Goal: Information Seeking & Learning: Compare options

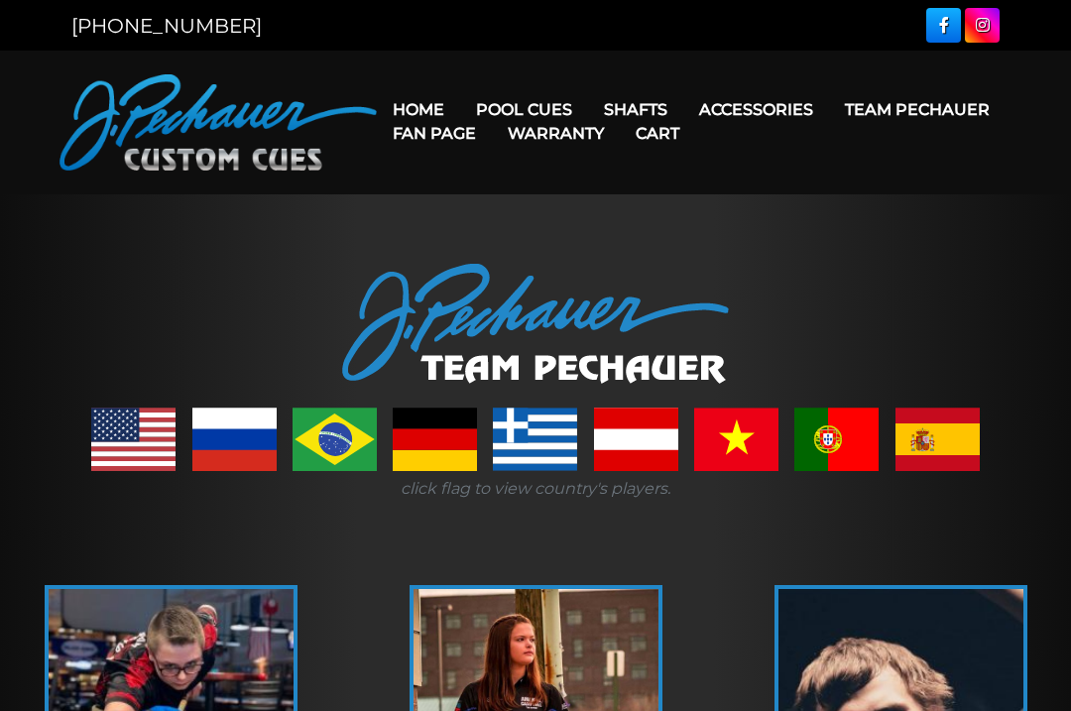
click at [511, 180] on link "JP Series (T) – NEW" at bounding box center [584, 166] width 244 height 28
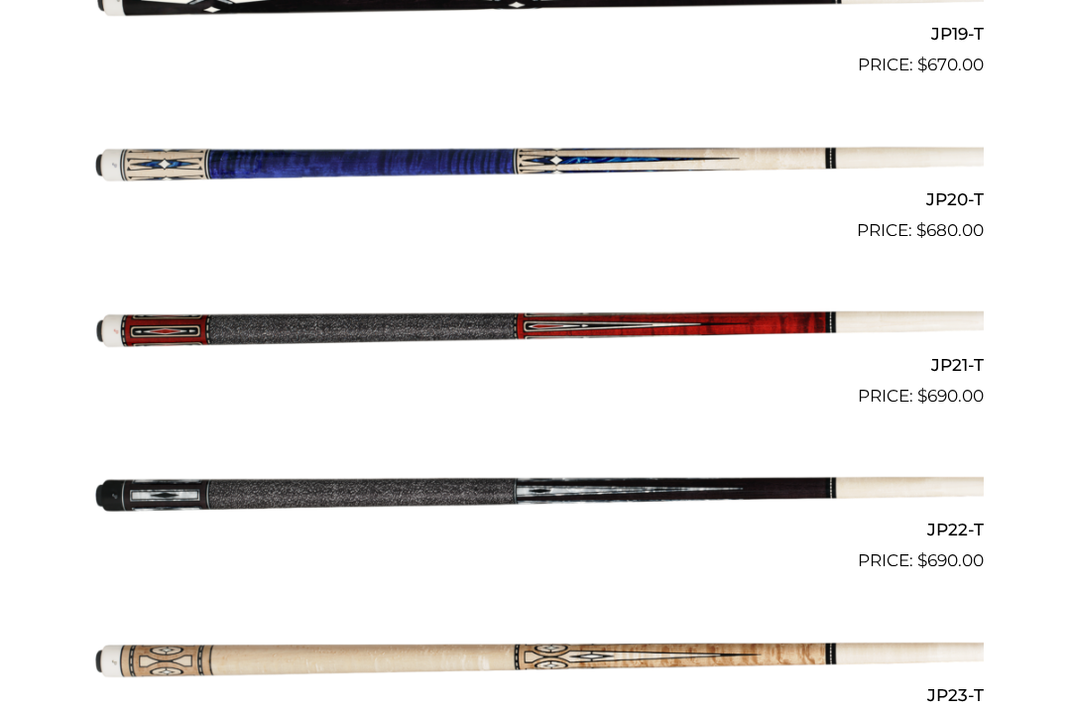
scroll to position [3701, 0]
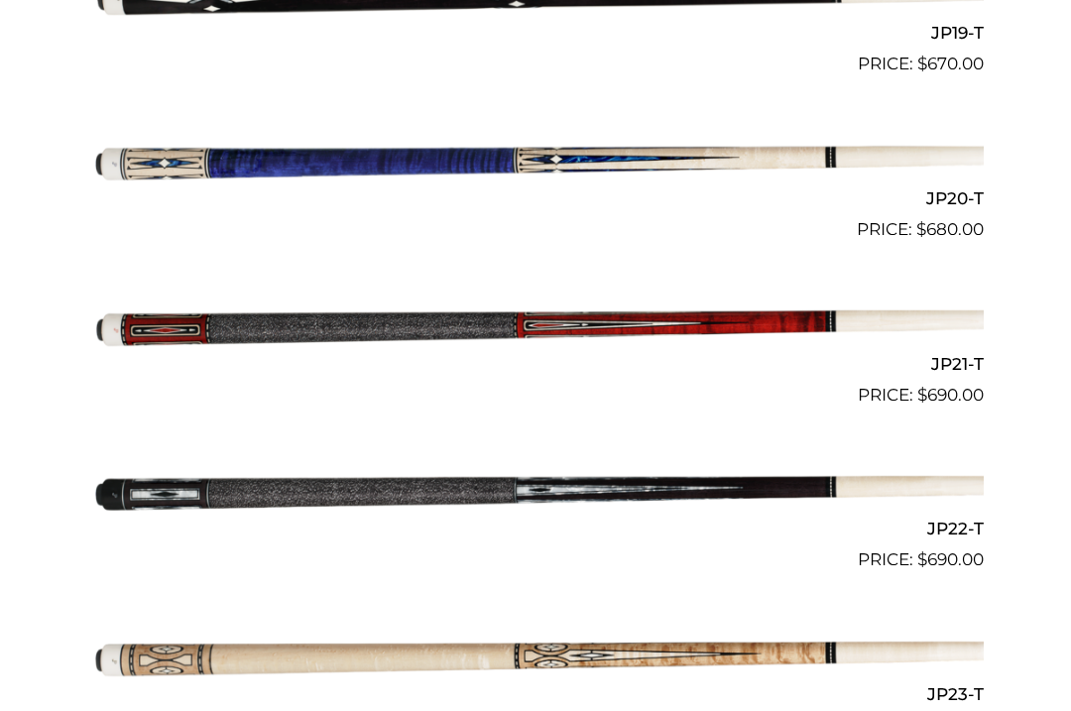
click at [629, 313] on img at bounding box center [535, 325] width 897 height 149
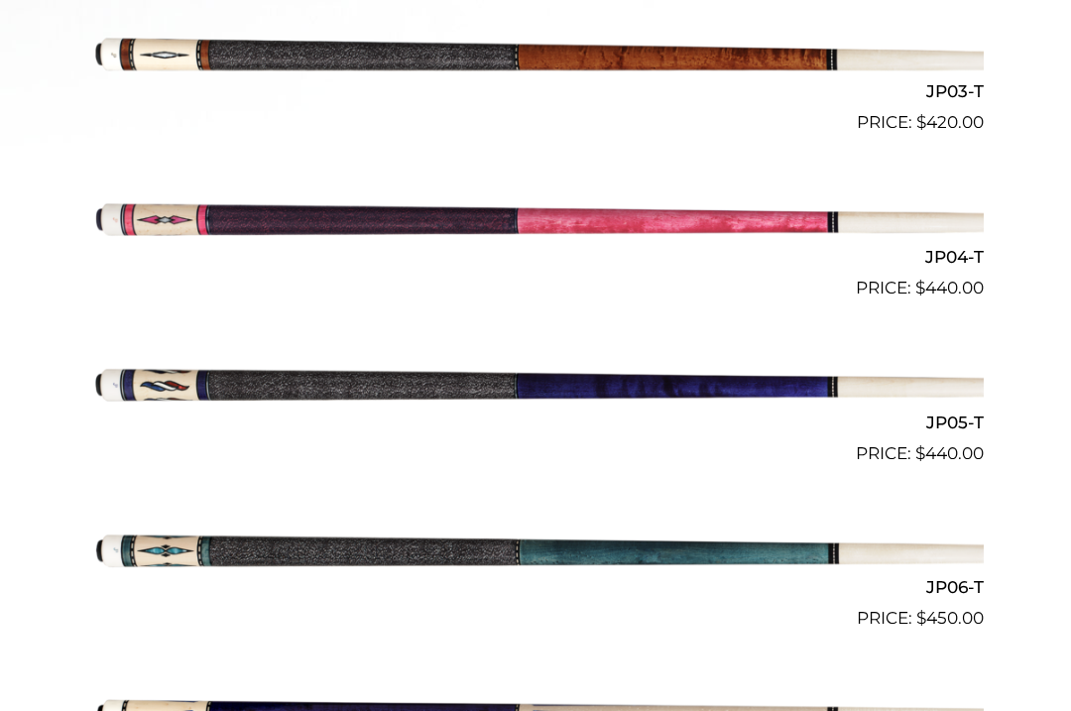
scroll to position [999, 0]
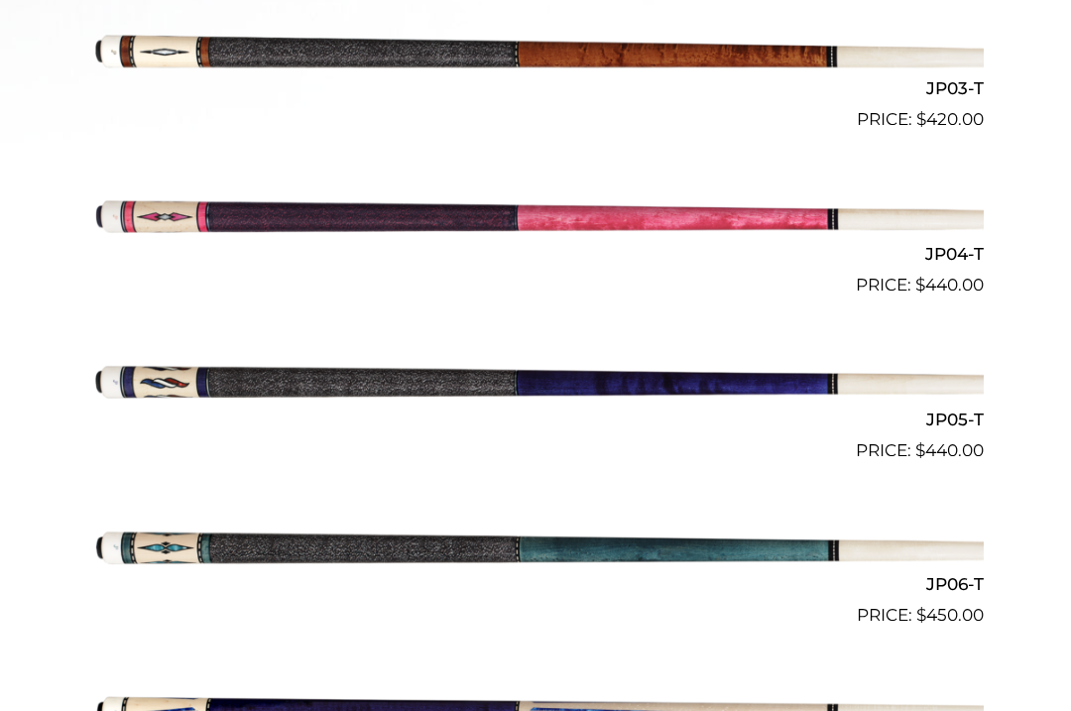
click at [536, 543] on img at bounding box center [535, 546] width 897 height 149
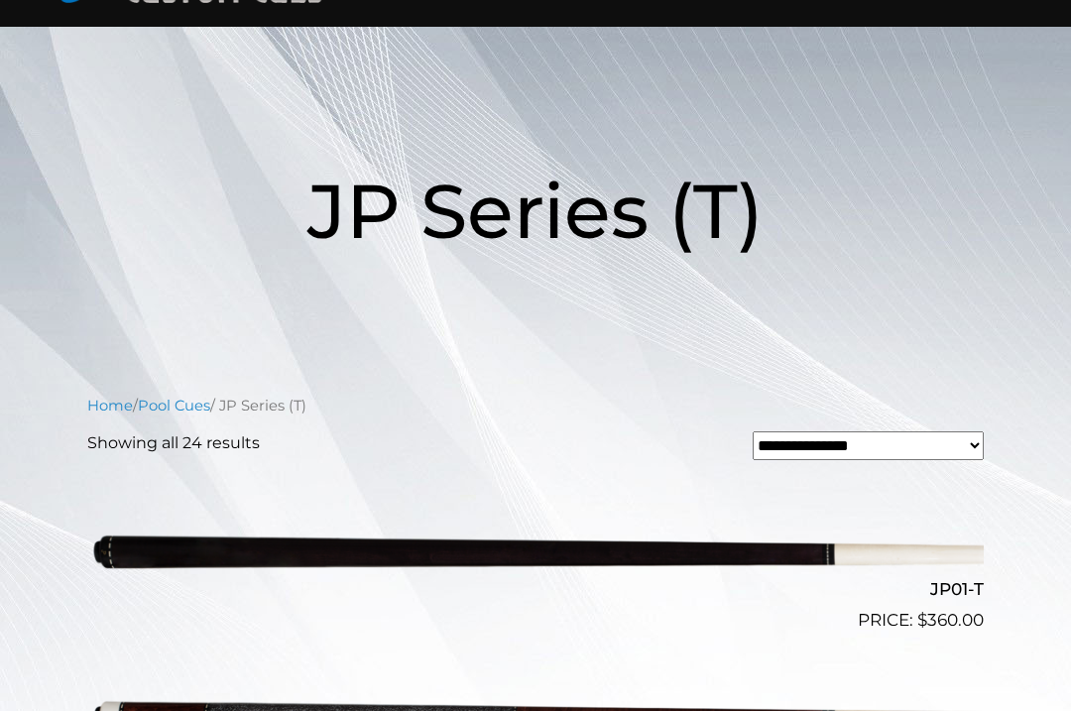
scroll to position [0, 0]
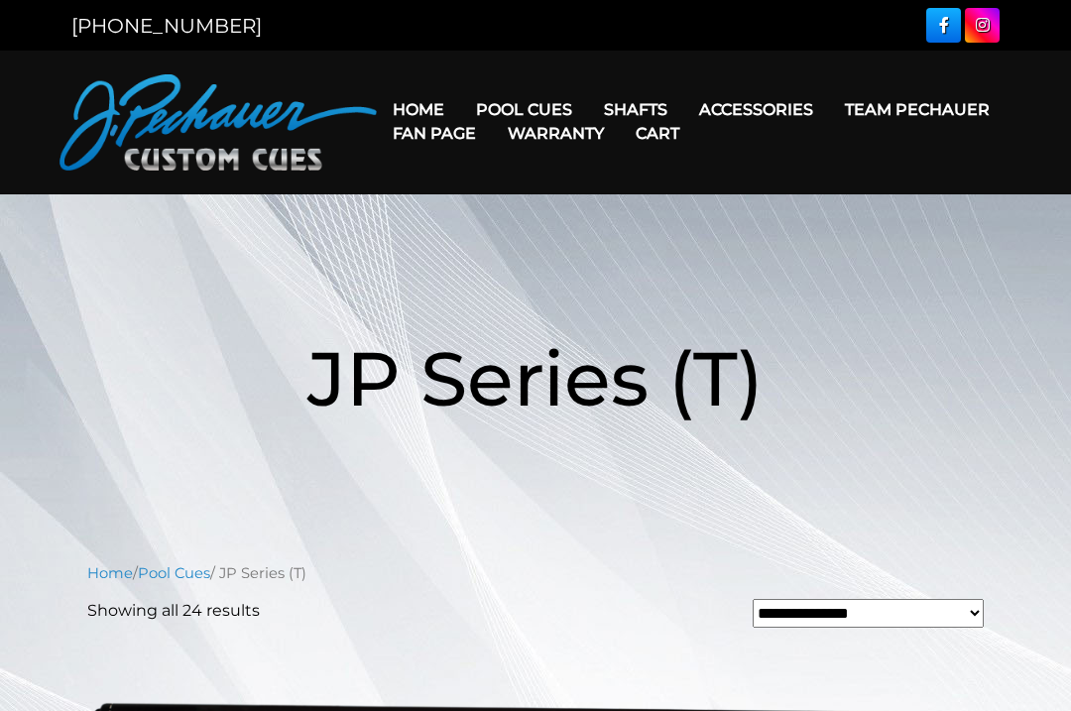
click at [829, 115] on link "Team Pechauer" at bounding box center [917, 109] width 177 height 51
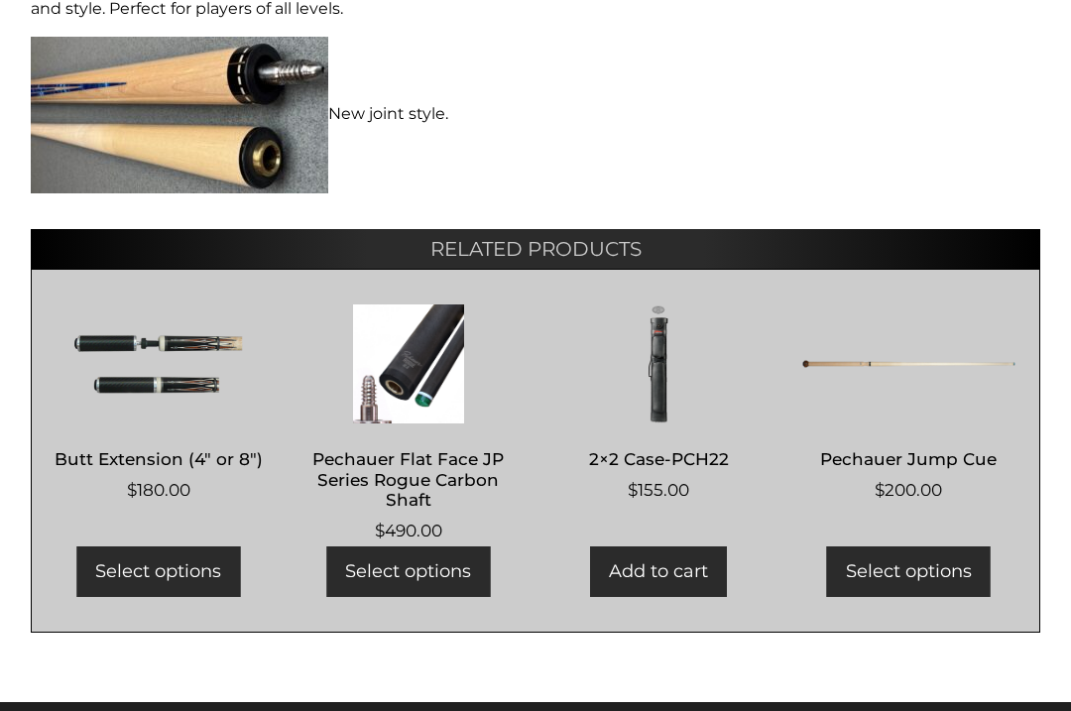
scroll to position [1364, 0]
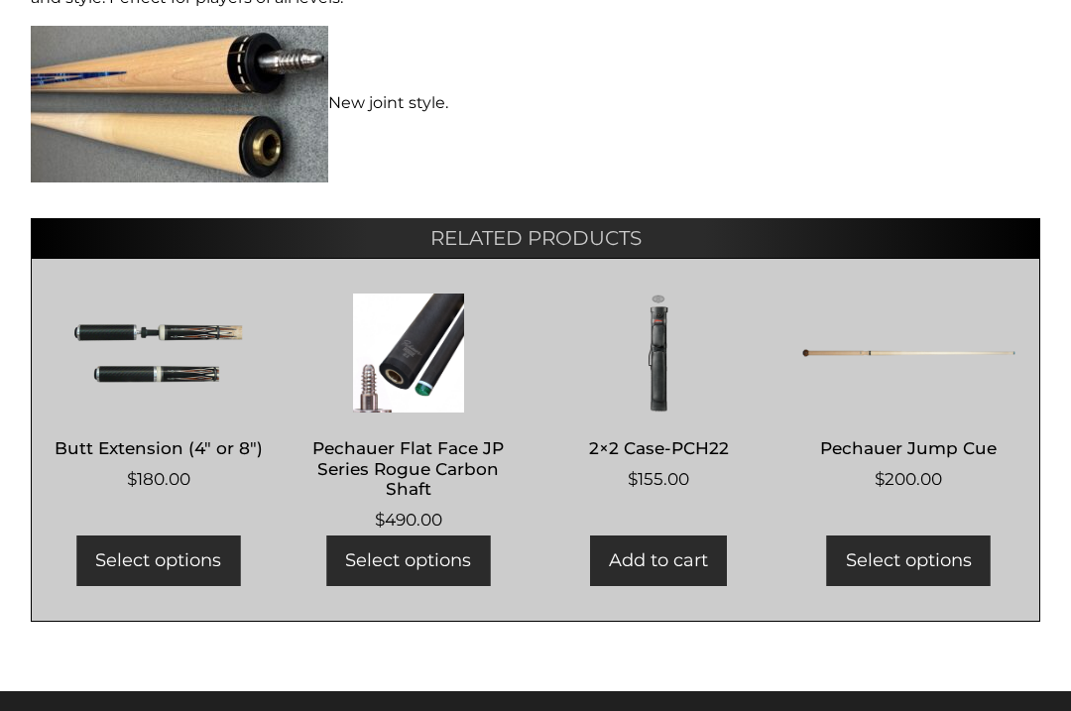
click at [457, 430] on h2 "Pechauer Flat Face JP Series Rogue Carbon Shaft" at bounding box center [408, 468] width 213 height 77
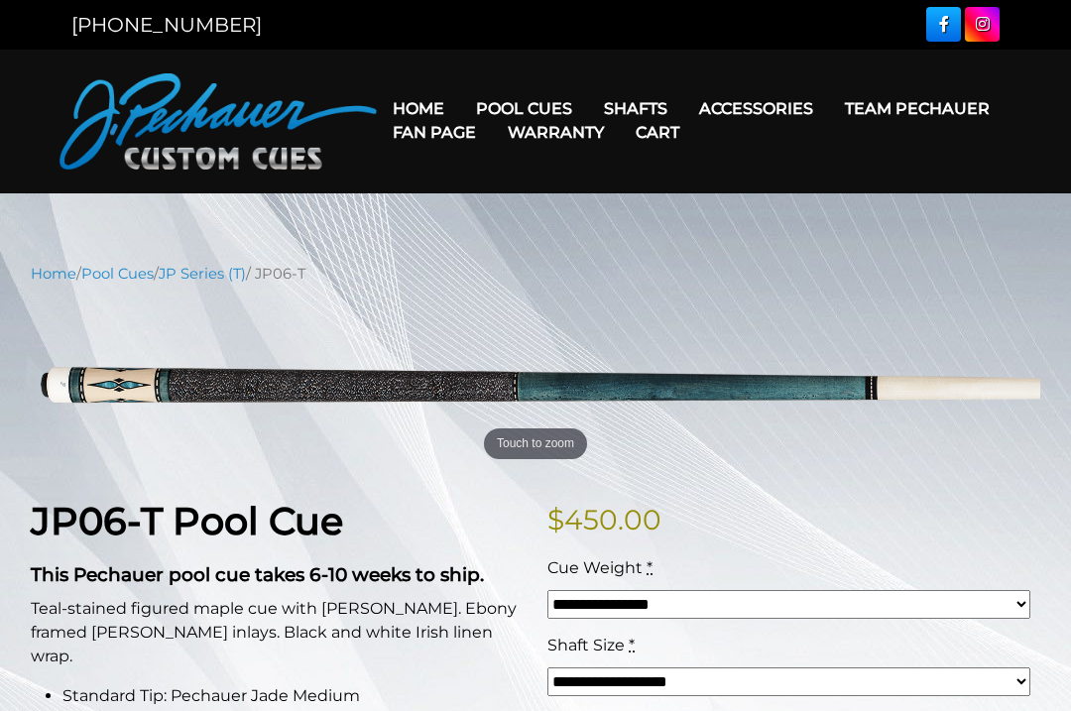
scroll to position [0, 0]
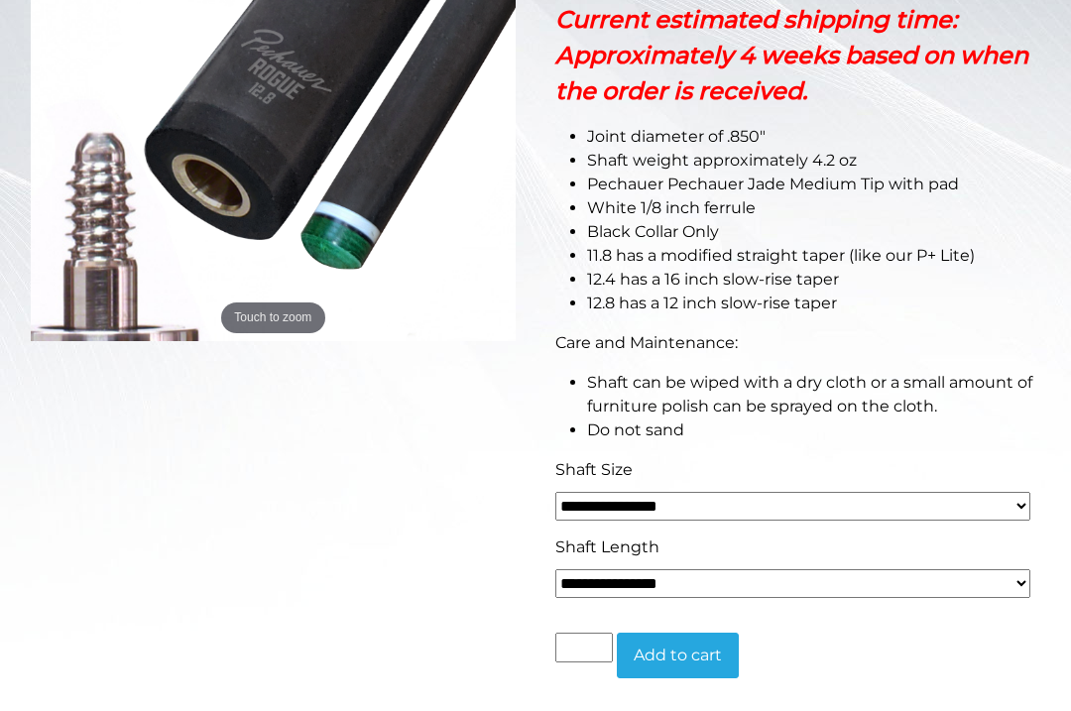
scroll to position [501, 0]
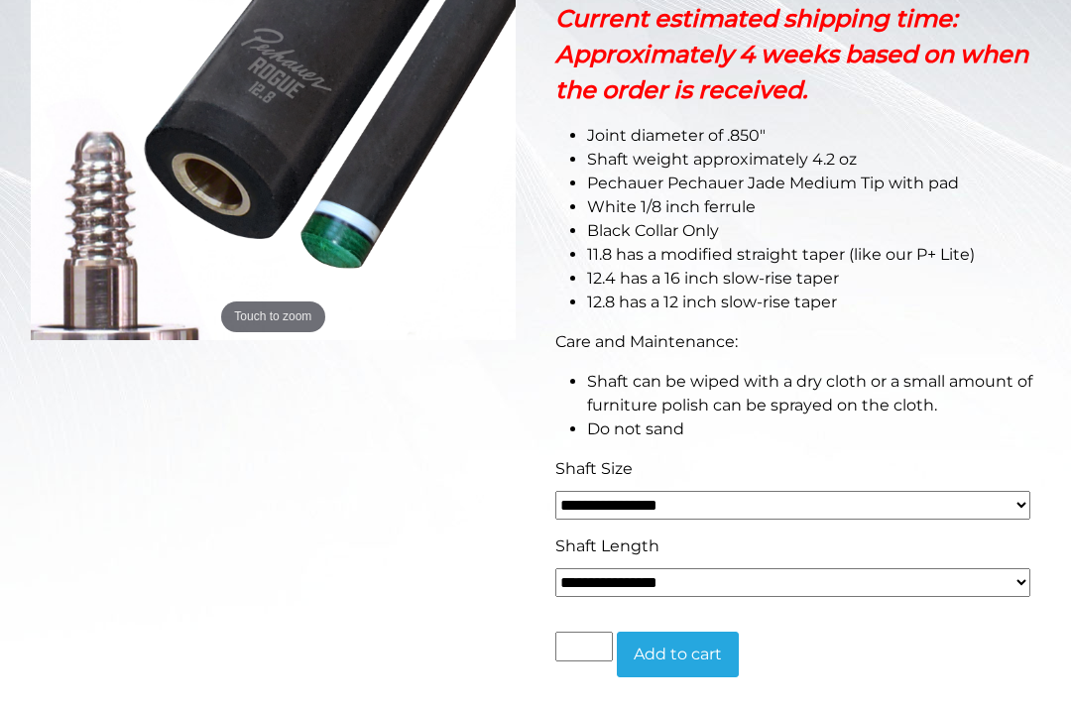
click at [1006, 503] on select "**********" at bounding box center [792, 505] width 475 height 29
select select "*****"
click at [896, 576] on select "**********" at bounding box center [792, 582] width 475 height 29
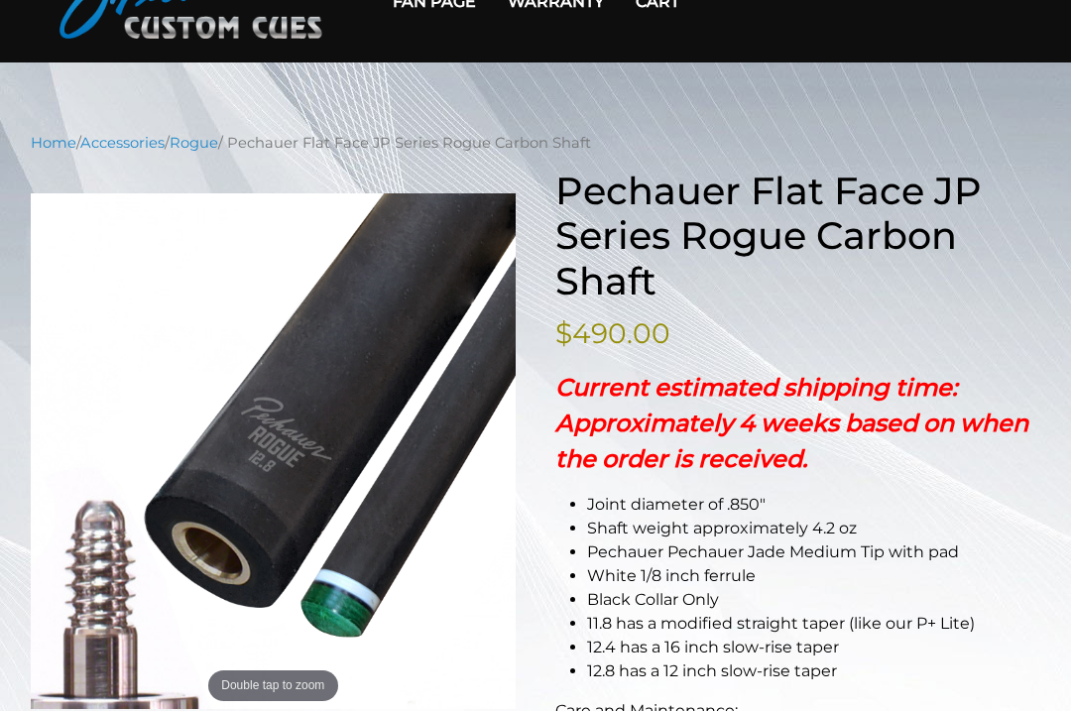
scroll to position [130, 0]
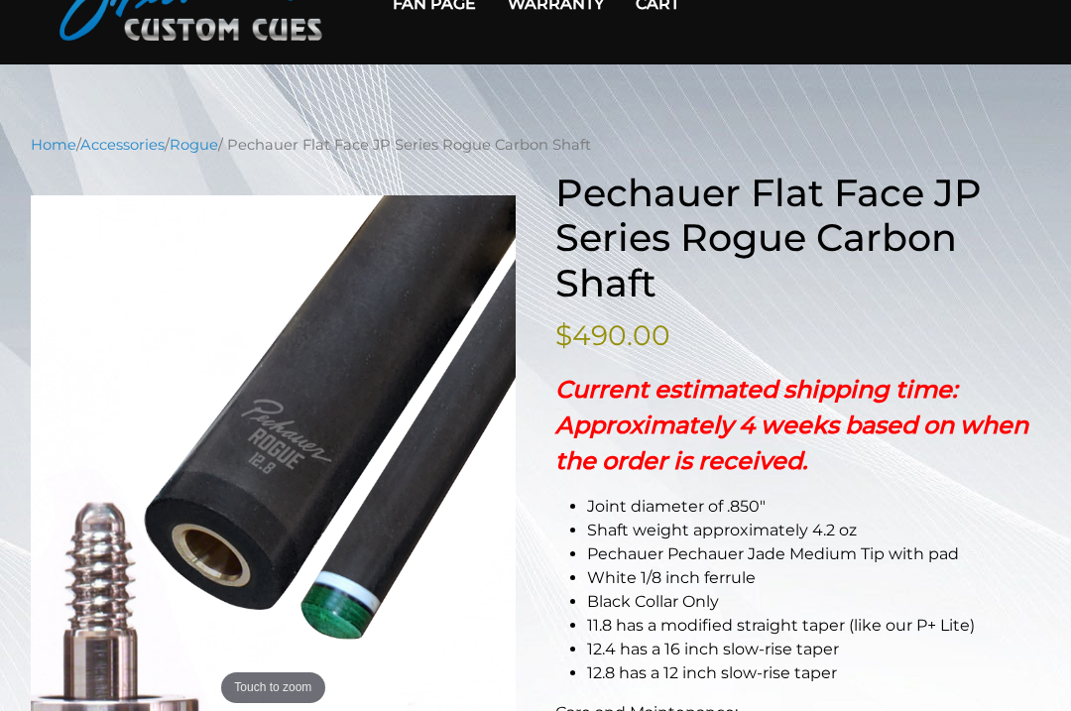
click at [982, 618] on li "11.8 has a modified straight taper (like our P+ Lite)" at bounding box center [813, 626] width 453 height 24
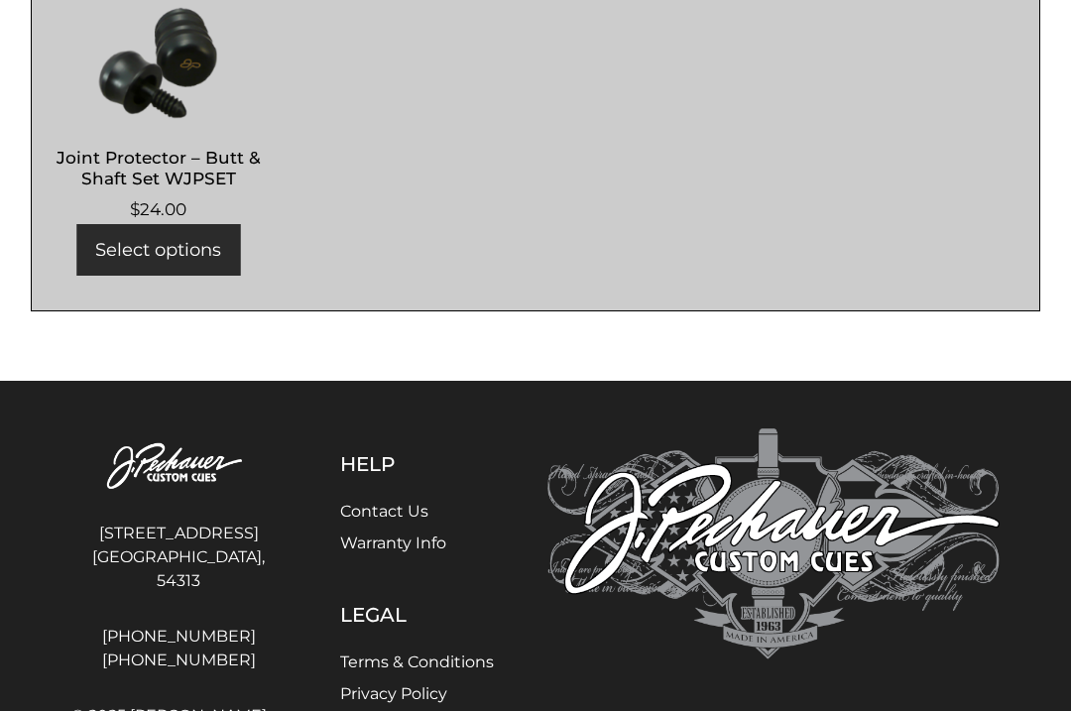
scroll to position [1393, 0]
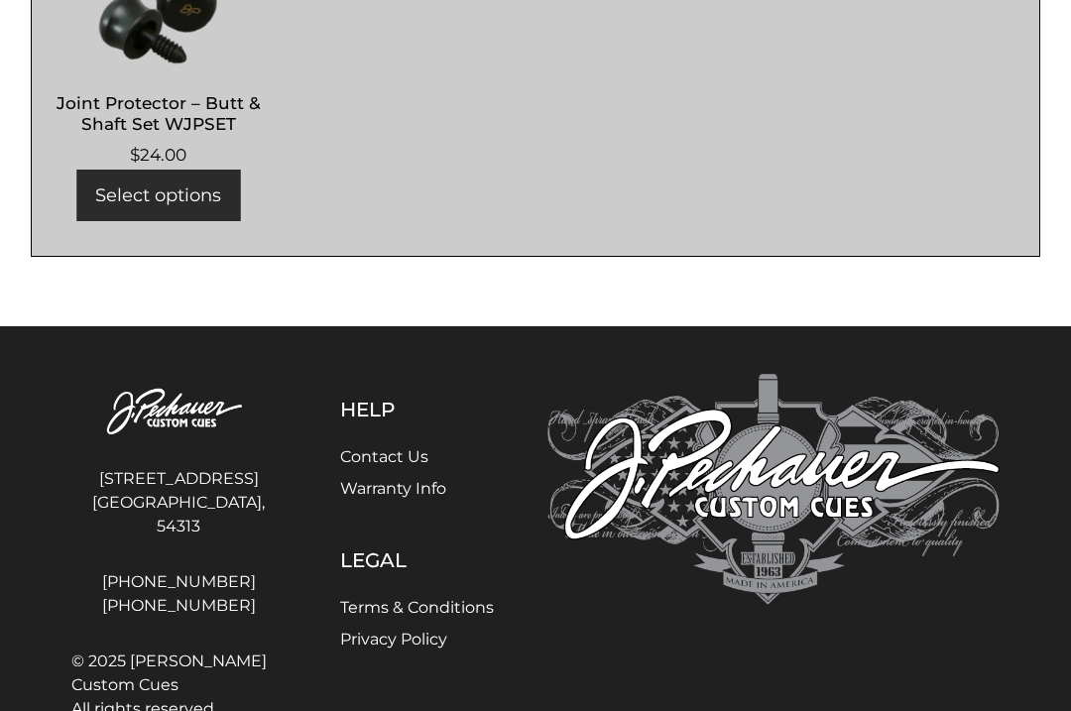
click at [664, 591] on img at bounding box center [774, 489] width 452 height 231
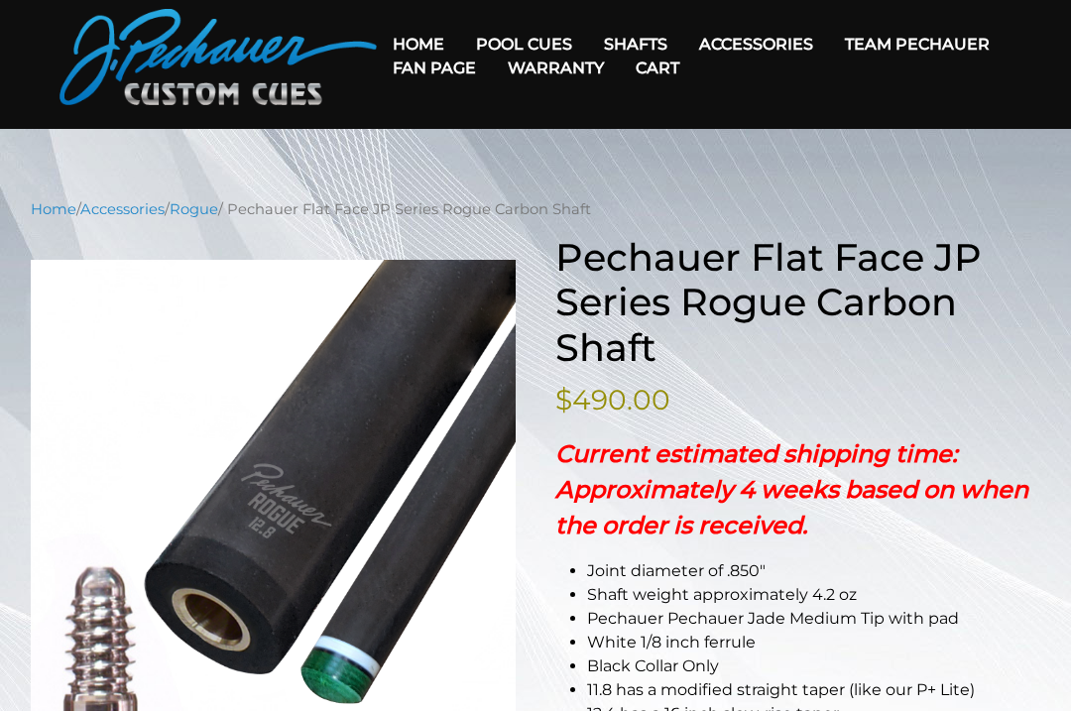
scroll to position [0, 0]
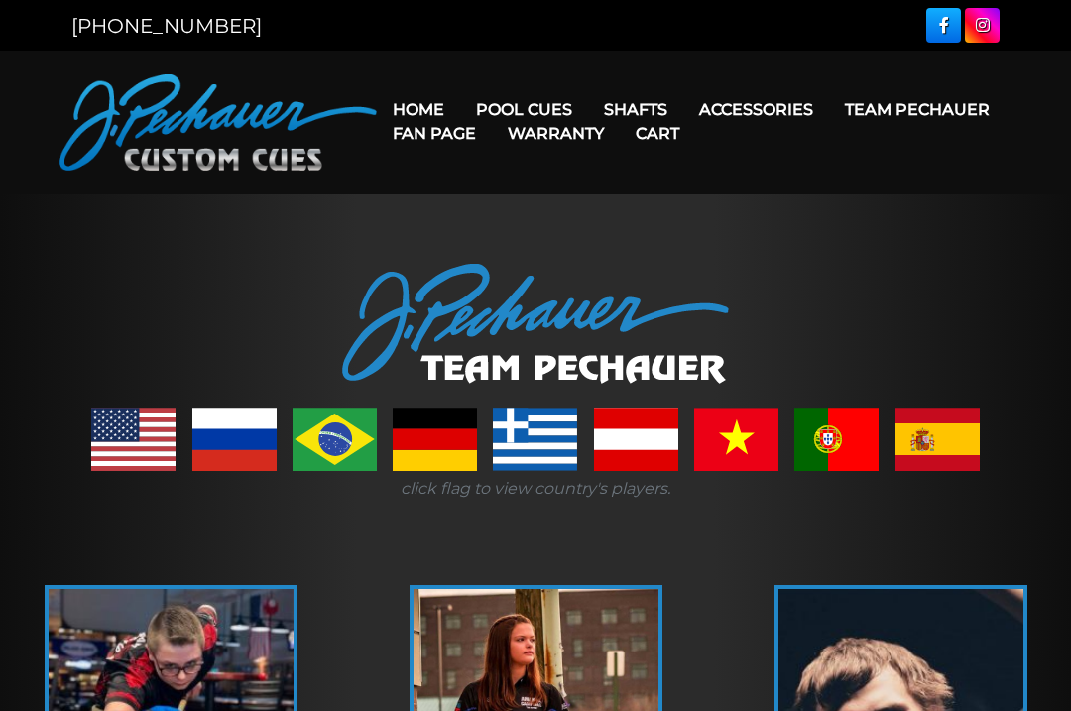
click at [548, 101] on link "Pool Cues" at bounding box center [524, 109] width 128 height 51
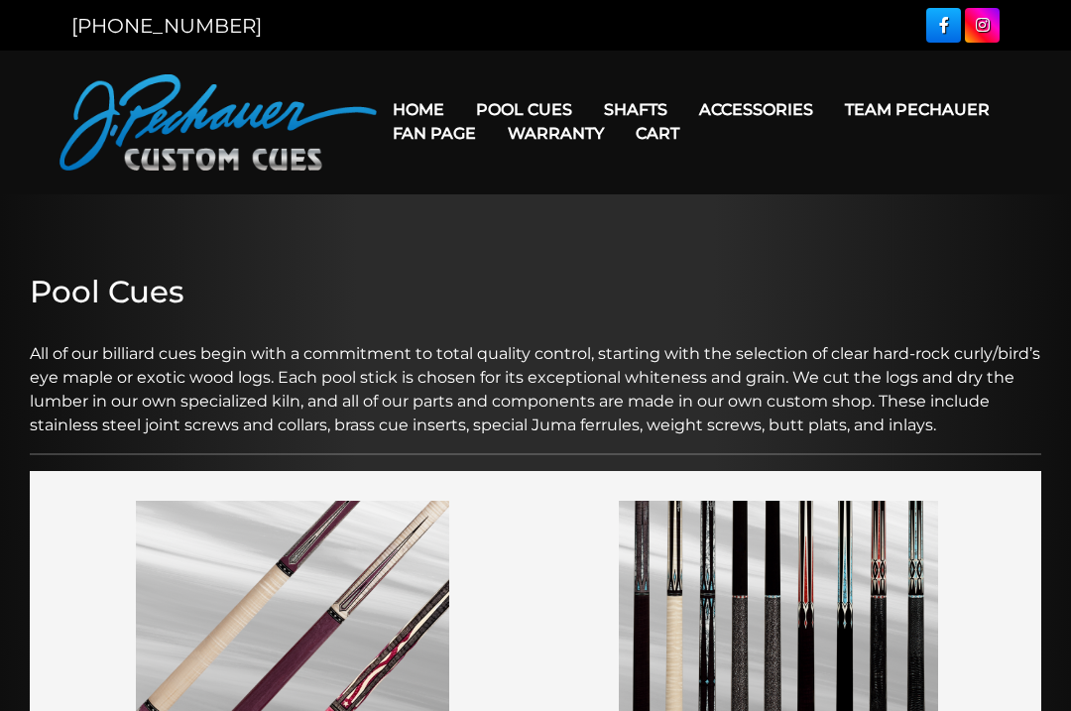
click at [652, 208] on link "Pro Series (R) – NEW" at bounding box center [584, 195] width 244 height 28
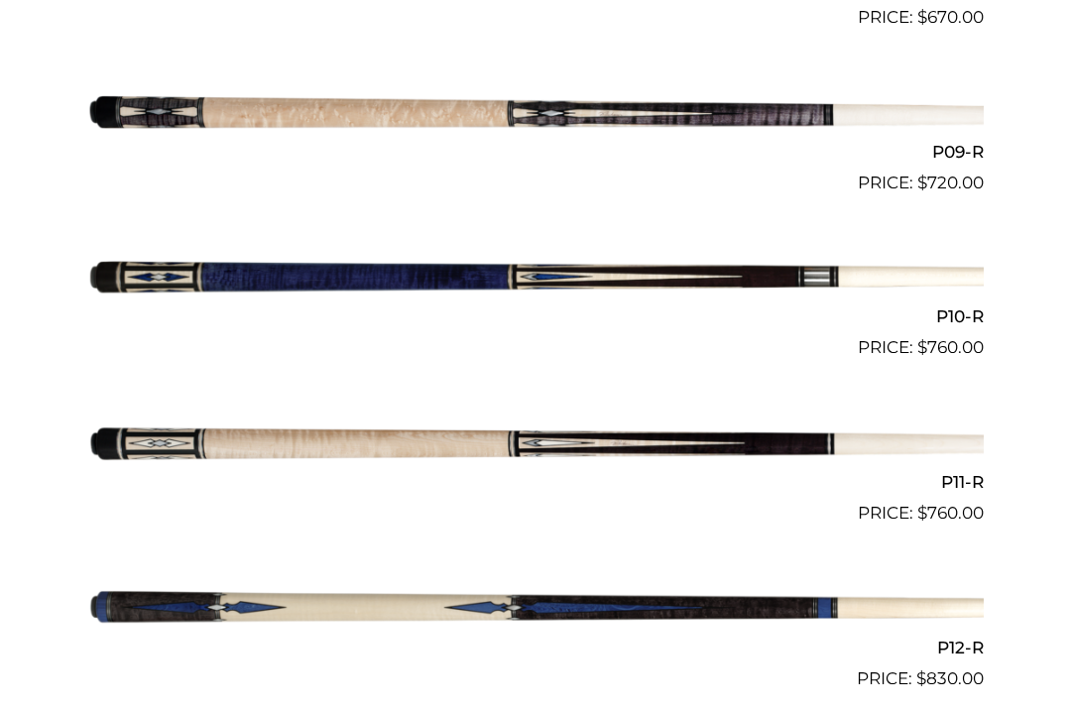
scroll to position [1935, 0]
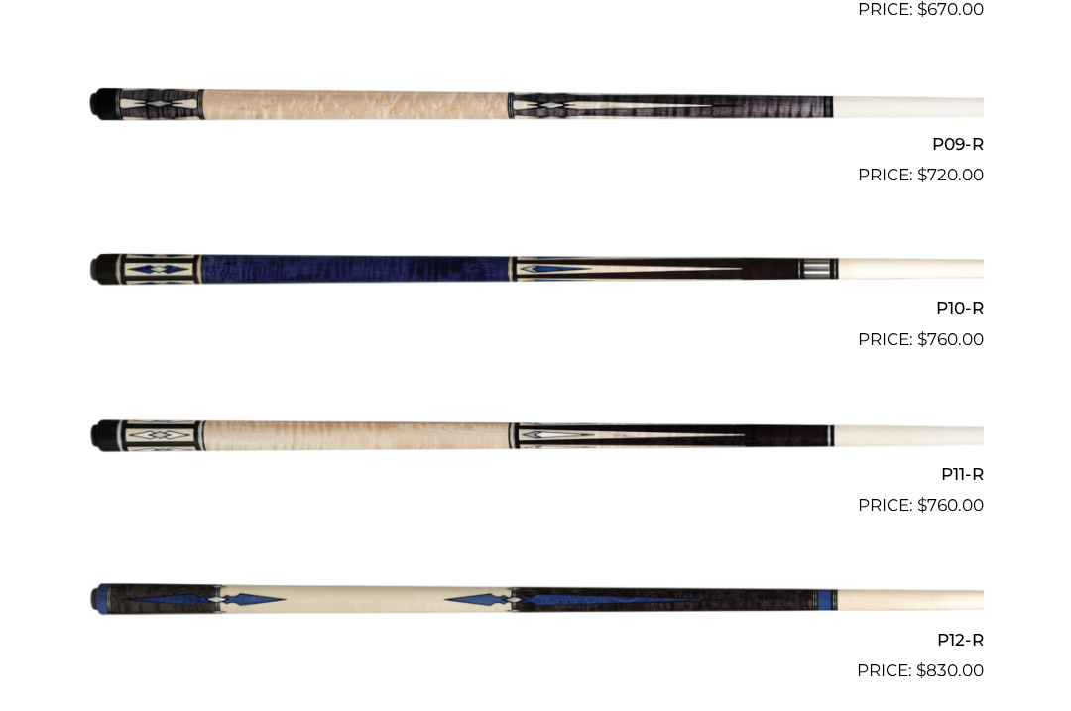
click at [687, 255] on img at bounding box center [535, 271] width 897 height 149
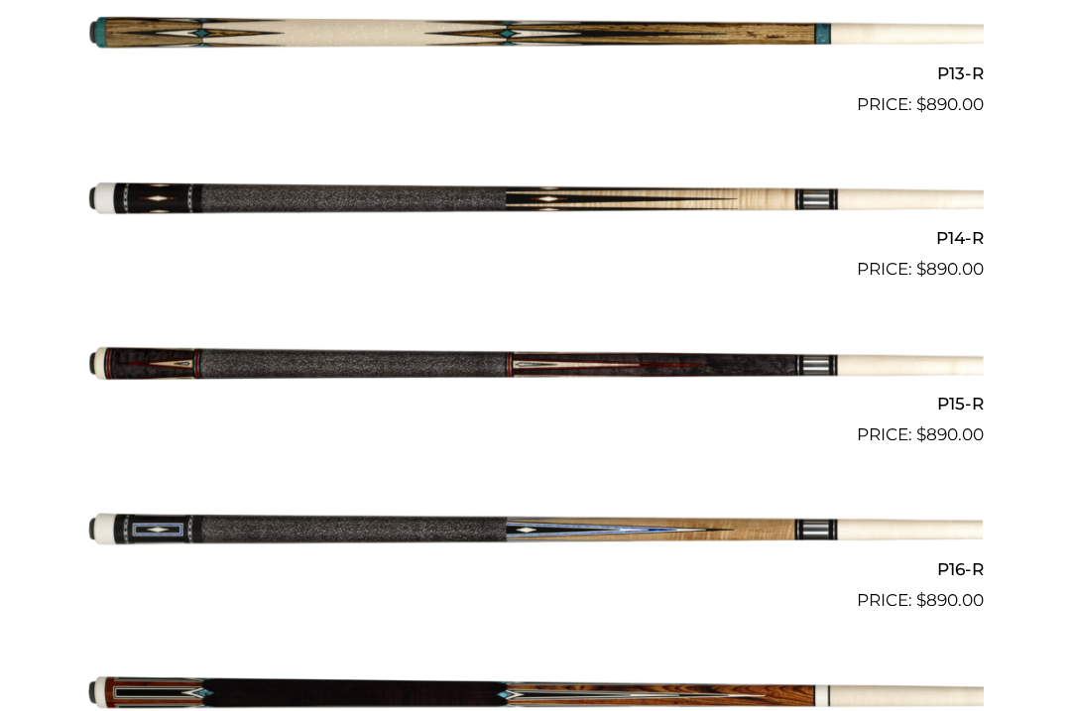
scroll to position [2668, 0]
click at [676, 183] on img at bounding box center [535, 200] width 897 height 149
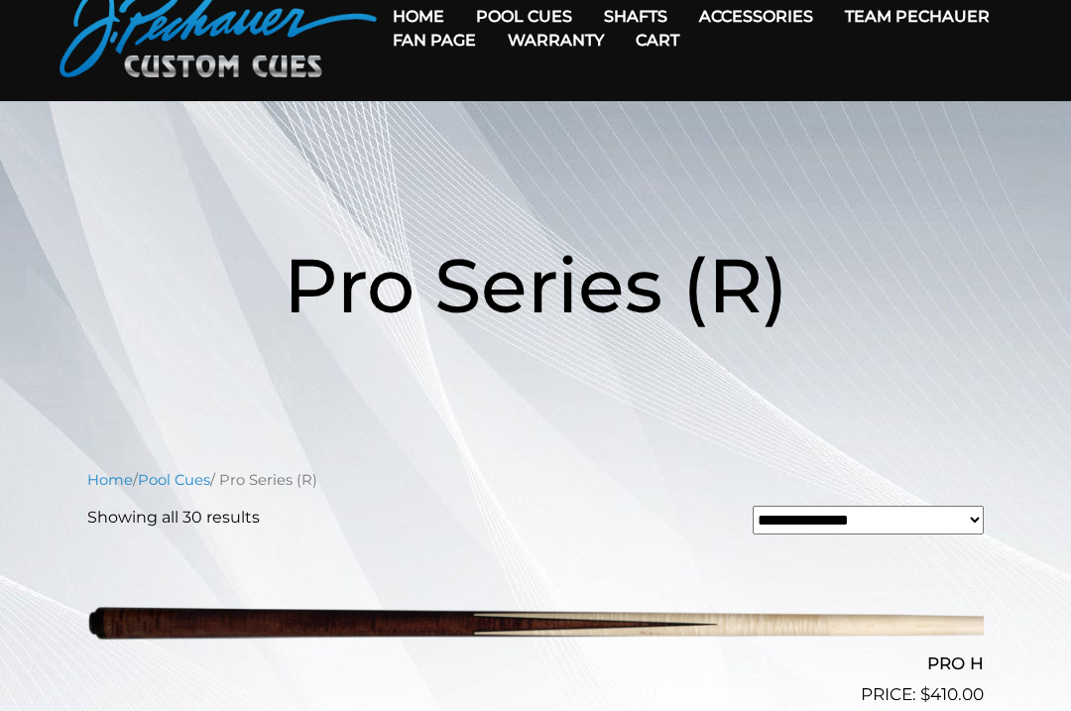
scroll to position [0, 0]
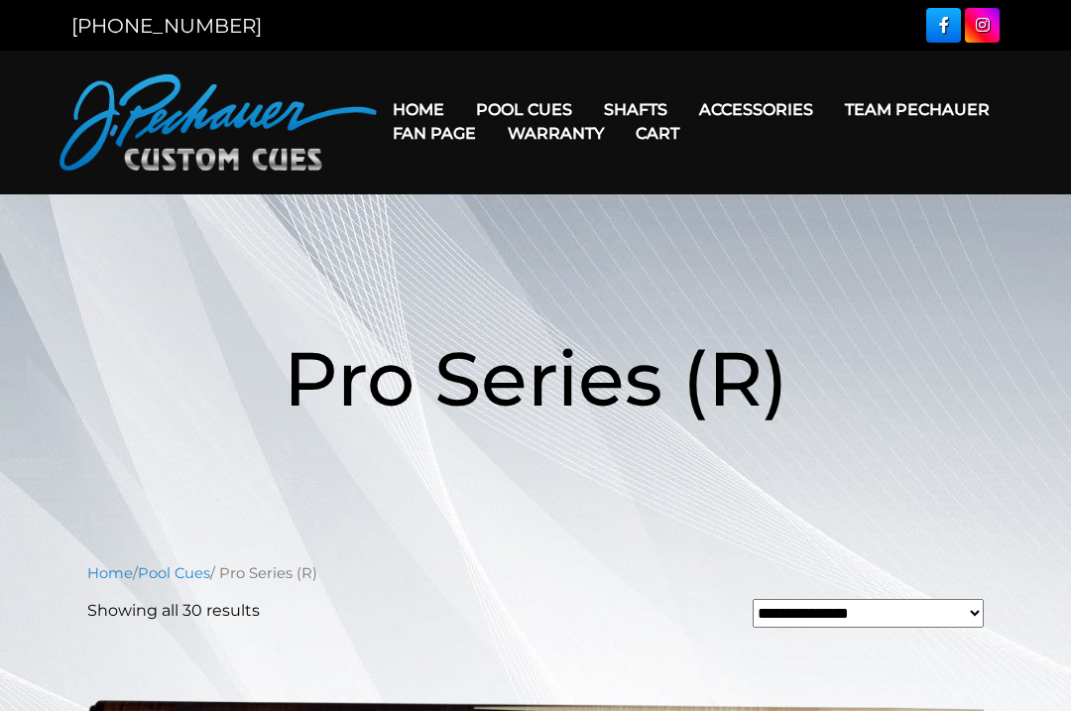
click at [633, 236] on link "Champion Collection" at bounding box center [584, 222] width 244 height 28
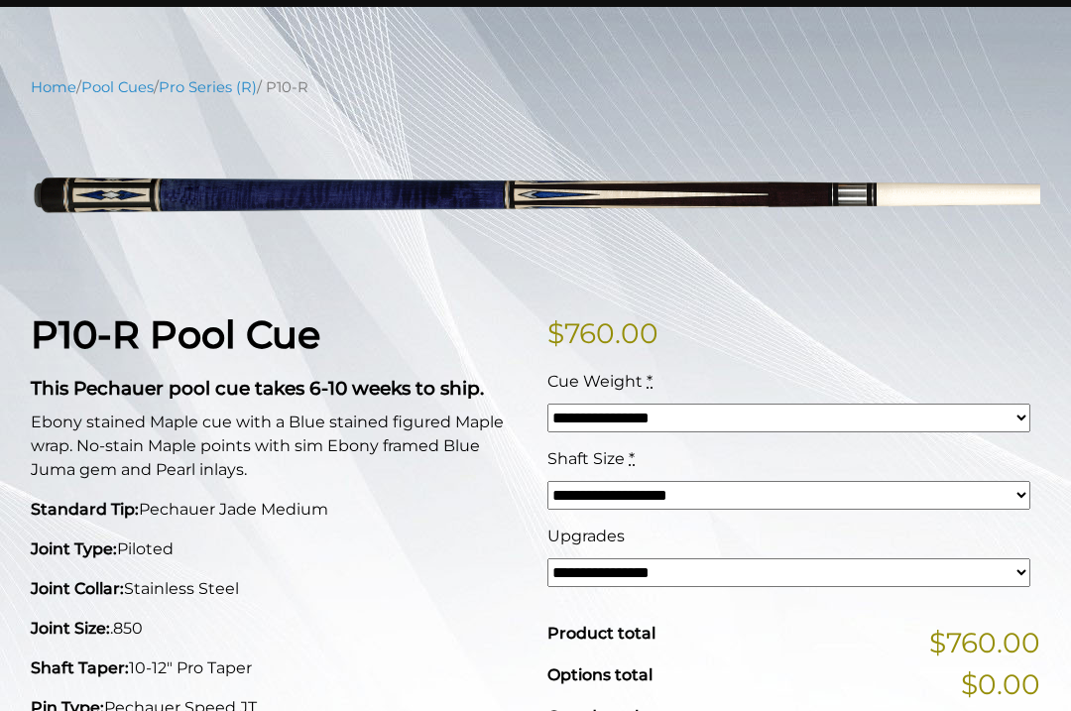
scroll to position [176, 0]
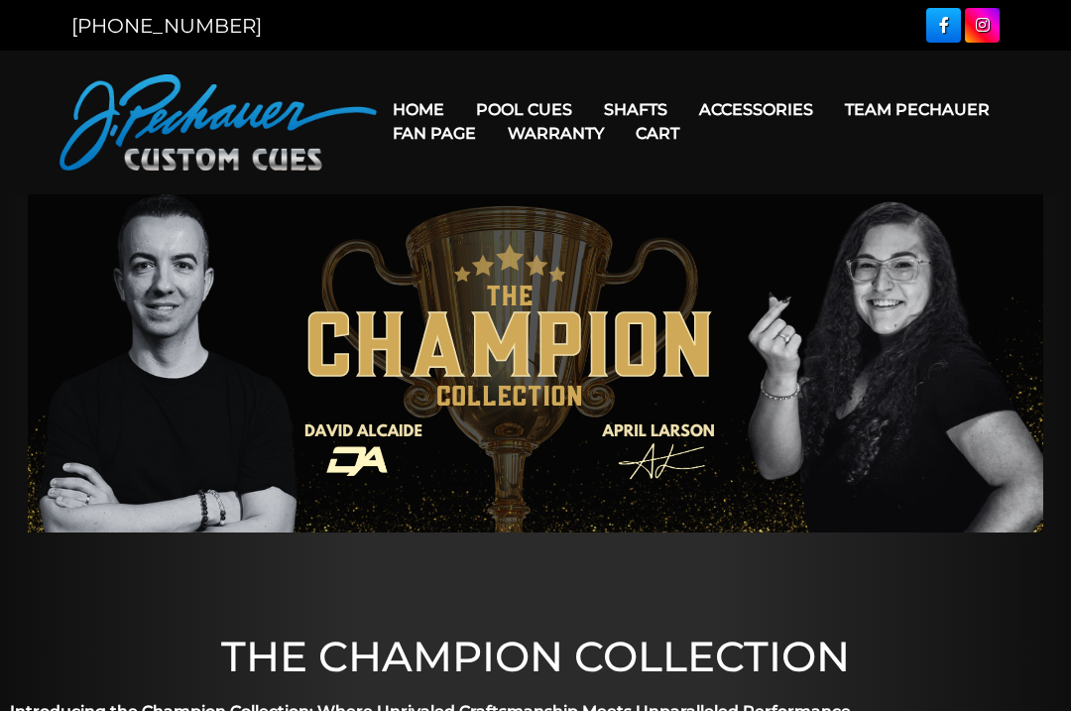
click at [638, 264] on link "Cues for a Cause" at bounding box center [584, 250] width 244 height 28
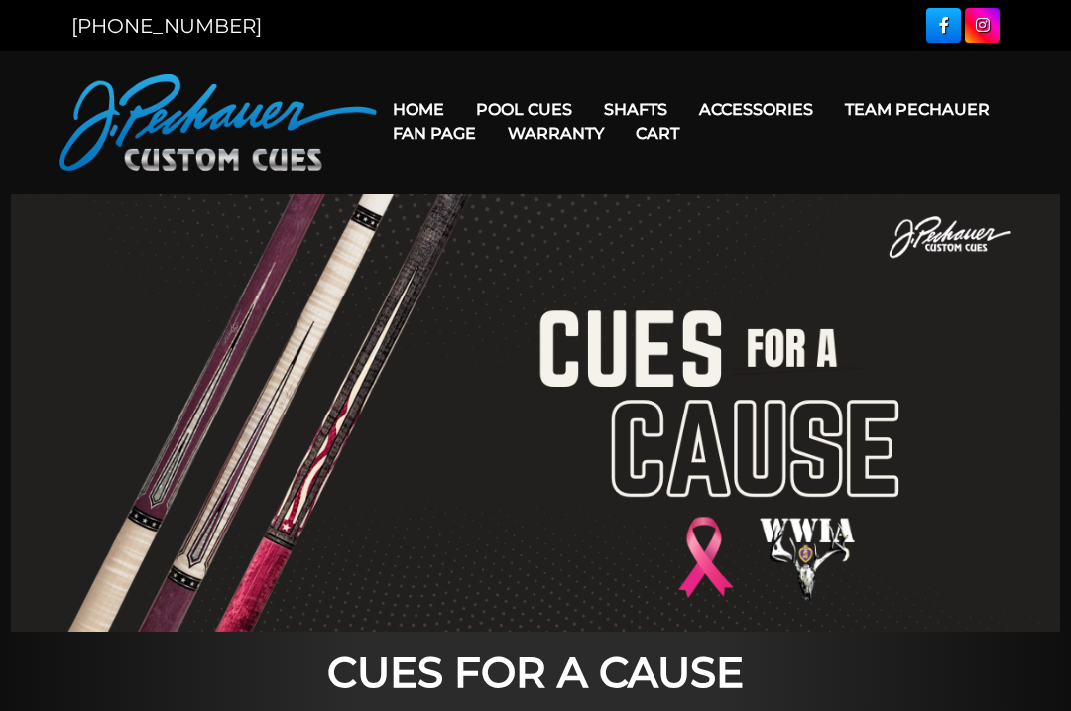
click at [635, 293] on link "People’s Choice Cues" at bounding box center [584, 279] width 244 height 28
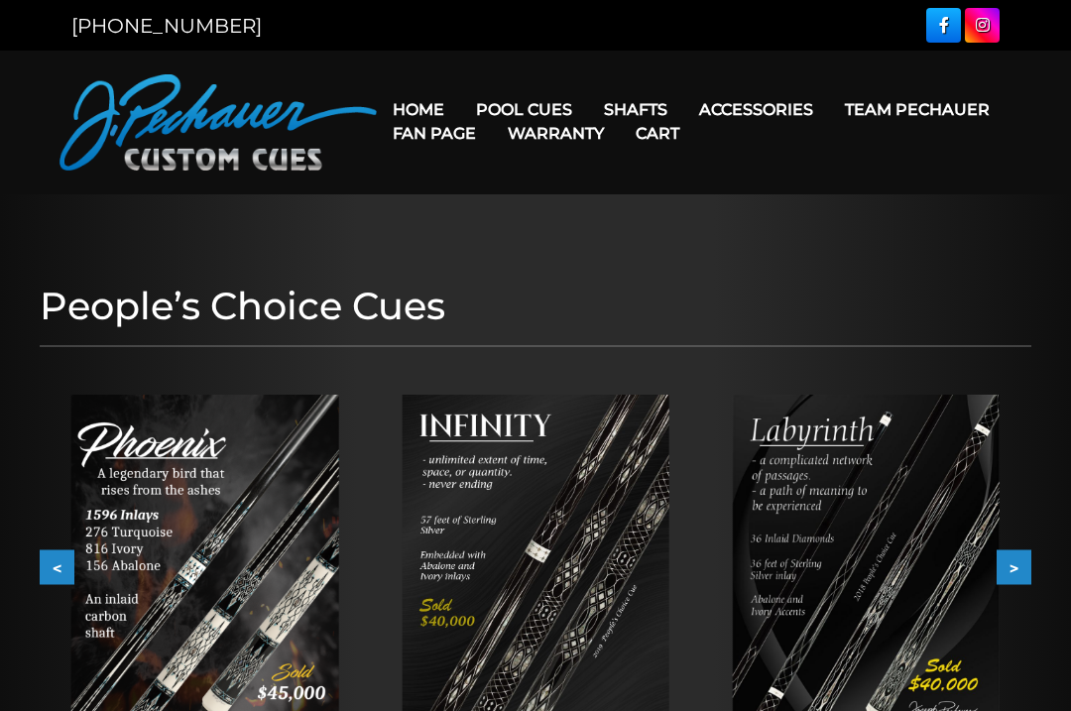
click at [648, 320] on link "Brett Favre Ltd Edition Cue" at bounding box center [584, 307] width 244 height 28
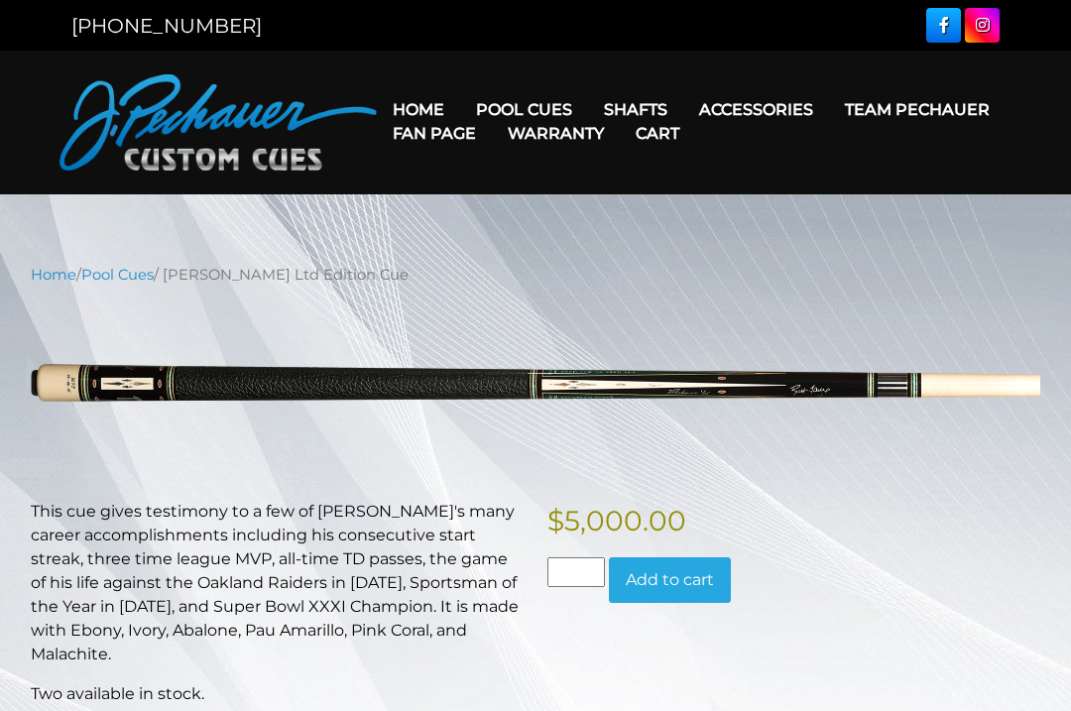
click at [577, 348] on link "Retired Cues" at bounding box center [584, 334] width 244 height 28
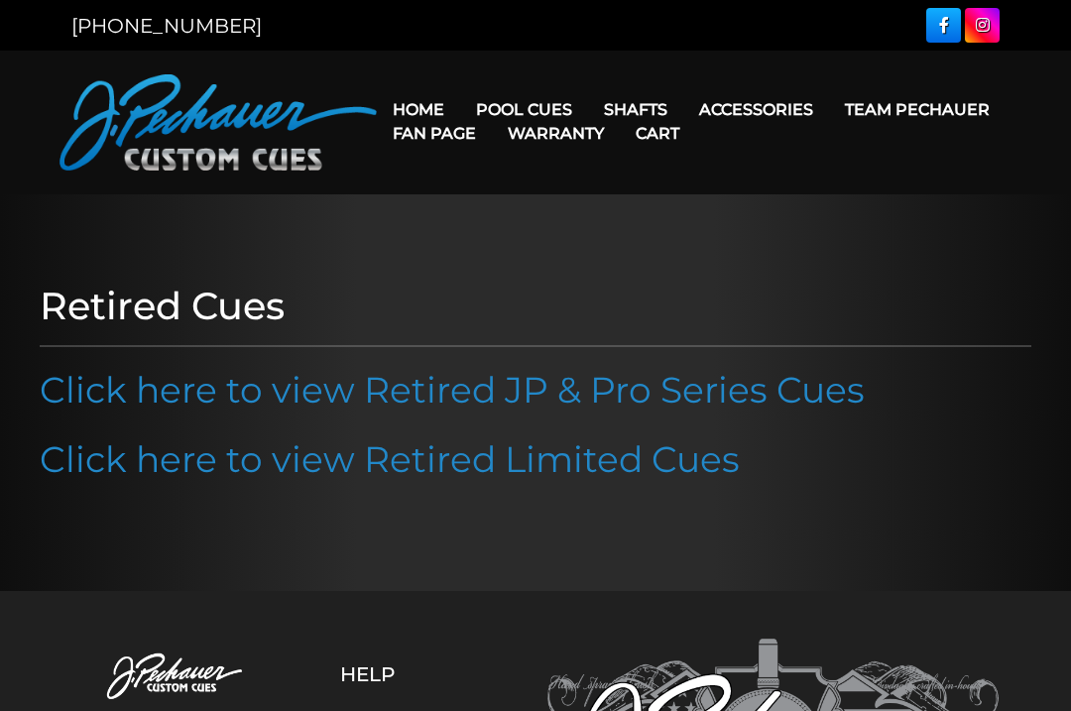
click at [622, 405] on link "Limited Edition" at bounding box center [584, 391] width 244 height 28
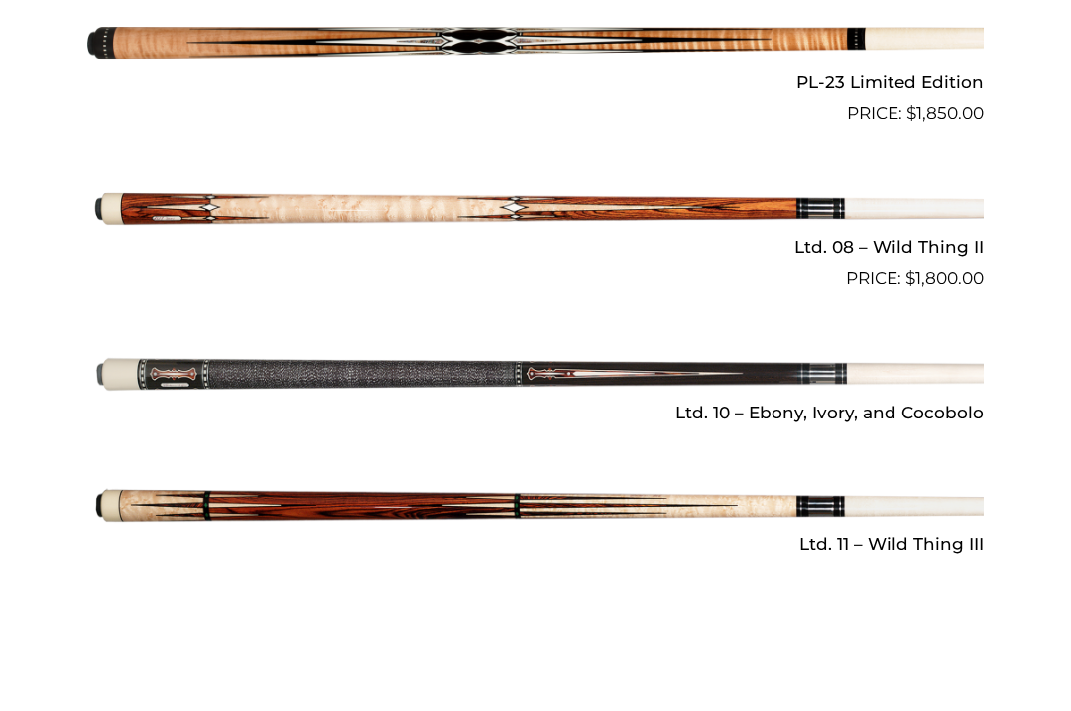
scroll to position [2724, 0]
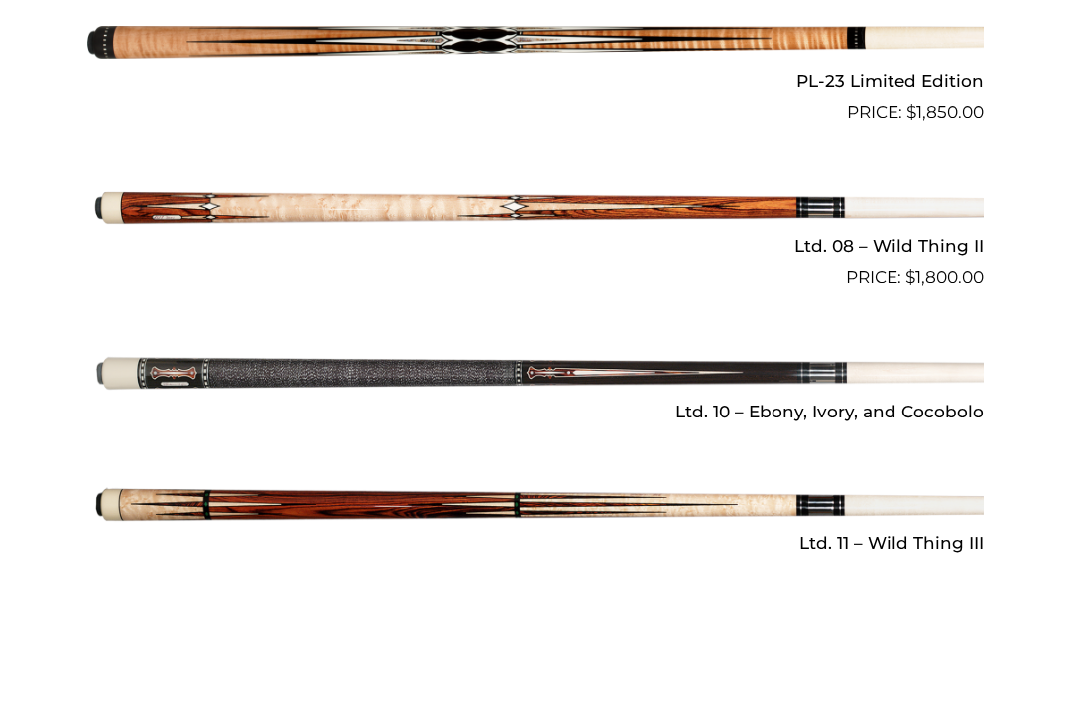
click at [143, 353] on img at bounding box center [535, 373] width 897 height 149
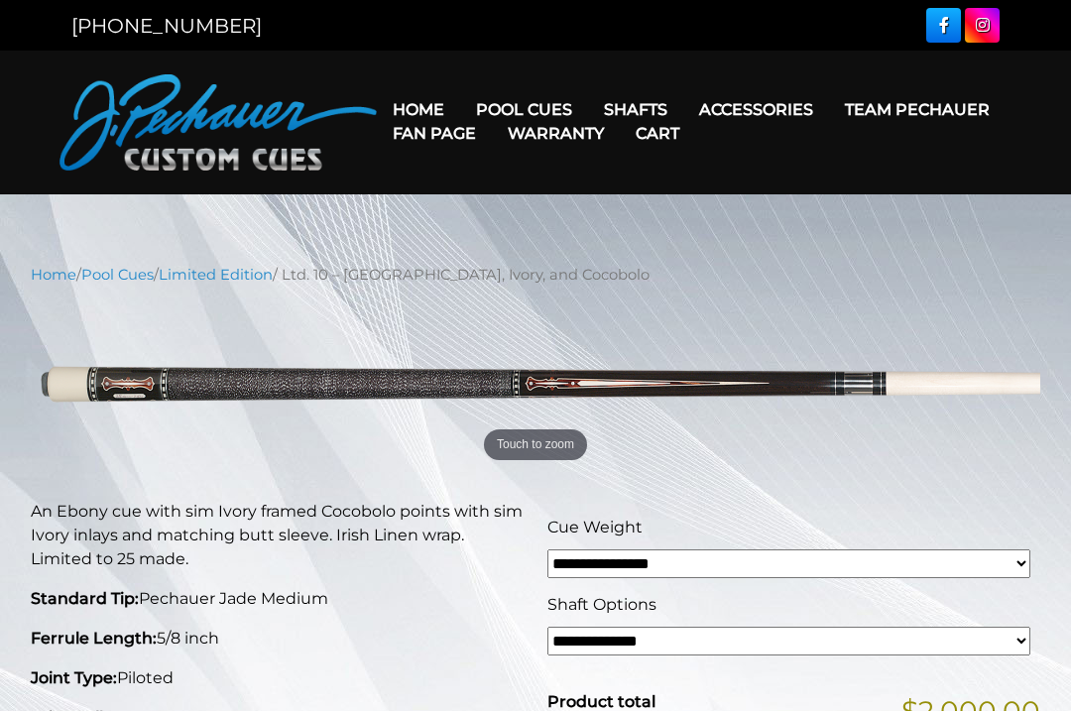
click at [635, 432] on link "[PERSON_NAME] Collection" at bounding box center [584, 419] width 244 height 28
